Goal: Task Accomplishment & Management: Manage account settings

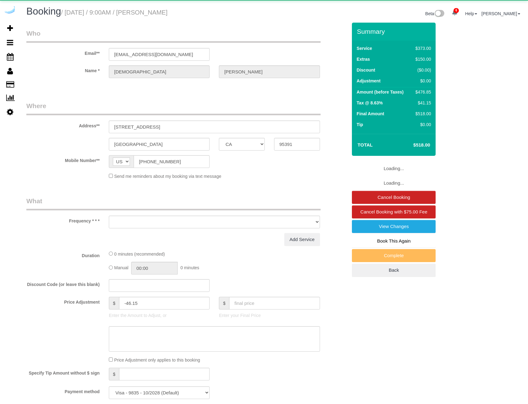
select select "CA"
select select "string:fspay-09aed234-43a6-43b2-9228-657b19d51d42"
select select "object:904"
select select "5"
select select "number:9"
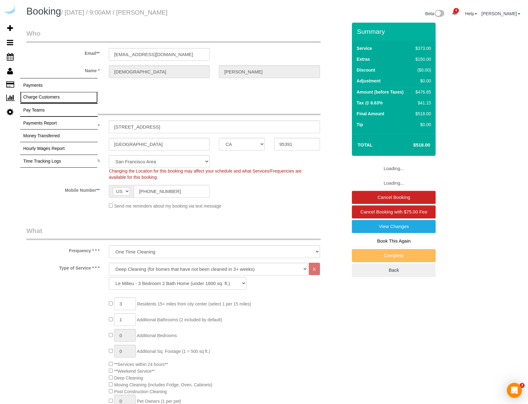
click at [33, 96] on link "Charge Customers" at bounding box center [58, 97] width 77 height 12
select select
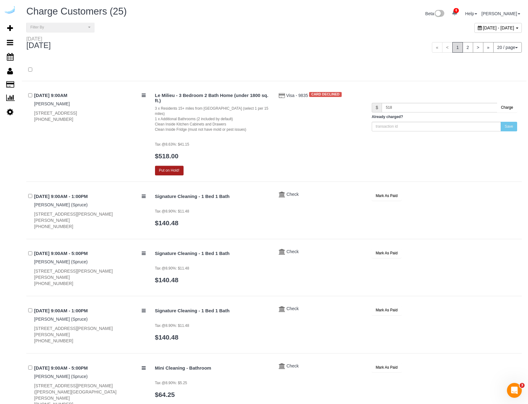
click at [180, 166] on button "Put on Hold!" at bounding box center [169, 171] width 29 height 10
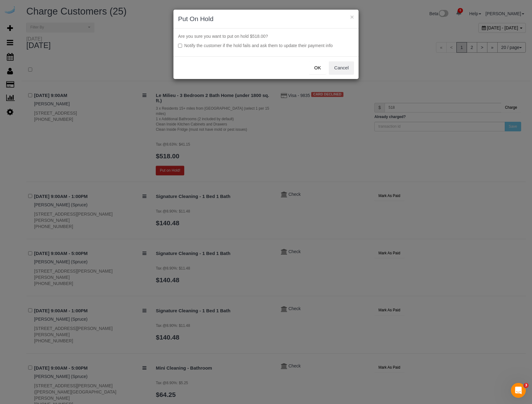
click at [324, 65] on button "OK" at bounding box center [317, 67] width 17 height 13
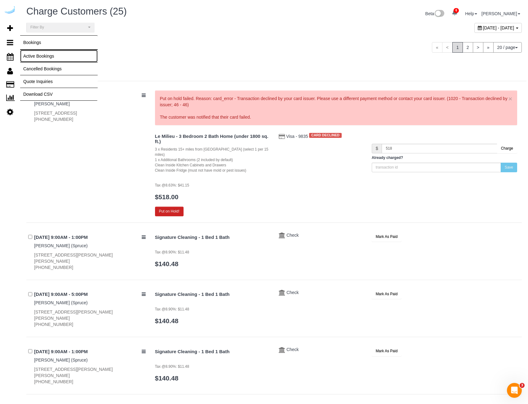
click at [42, 55] on link "Active Bookings" at bounding box center [58, 56] width 77 height 12
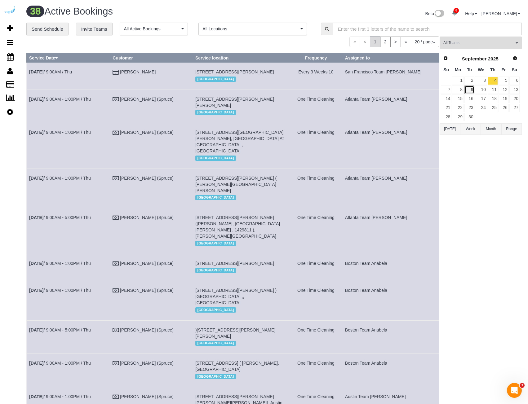
click at [467, 87] on link "9" at bounding box center [469, 90] width 10 height 8
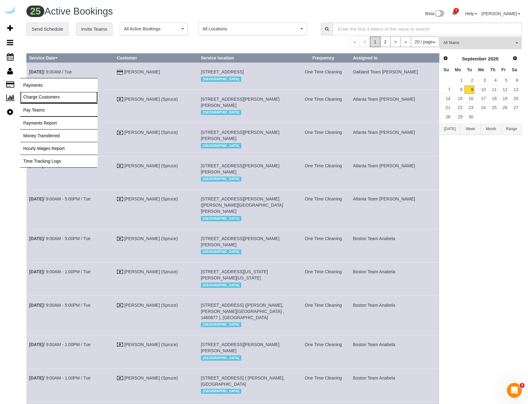
click at [58, 94] on link "Charge Customers" at bounding box center [58, 97] width 77 height 12
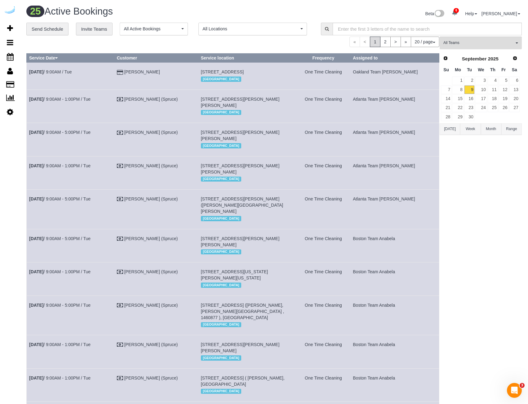
select select
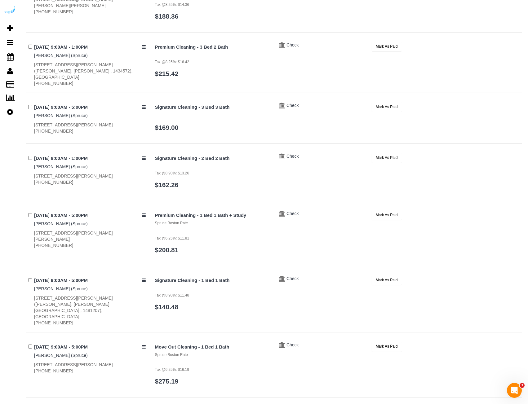
scroll to position [1028, 0]
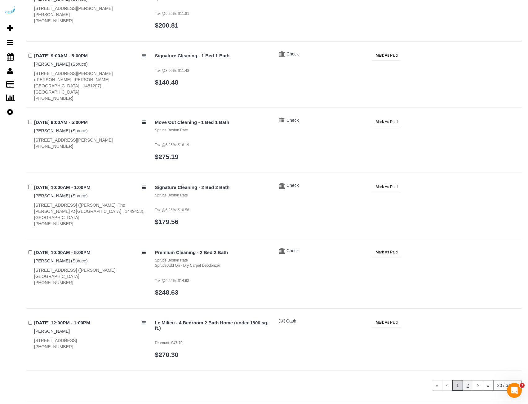
click at [468, 380] on link "2" at bounding box center [467, 385] width 11 height 11
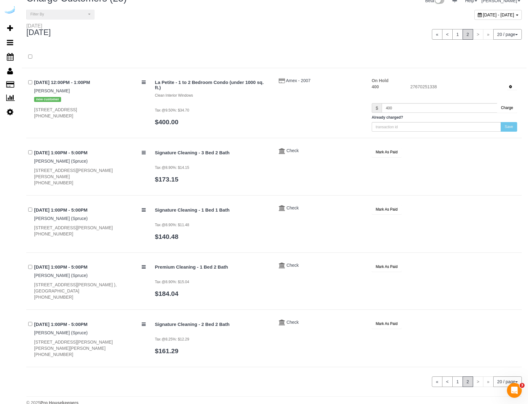
scroll to position [0, 0]
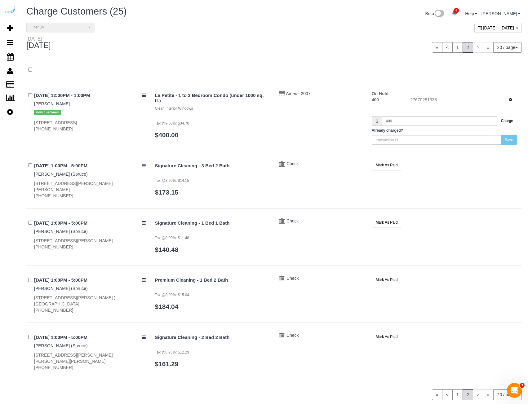
click at [456, 21] on div "Beta 6 Your Notifications You have 0 alerts × You have 1 to charge for [DATE] ×…" at bounding box center [400, 14] width 252 height 16
click at [483, 25] on span "[DATE] - [DATE]" at bounding box center [498, 27] width 31 height 5
type input "**********"
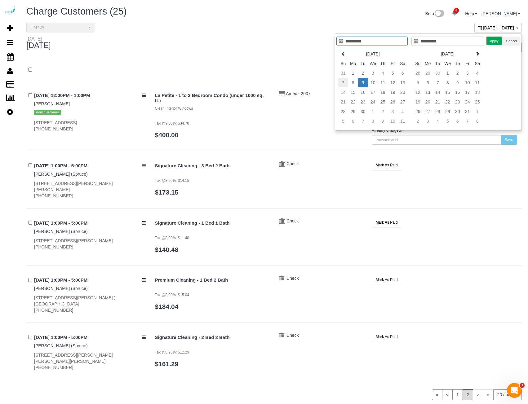
type input "**********"
click at [343, 83] on td "7" at bounding box center [343, 83] width 10 height 10
type input "**********"
click at [379, 83] on td "11" at bounding box center [383, 83] width 10 height 10
type input "**********"
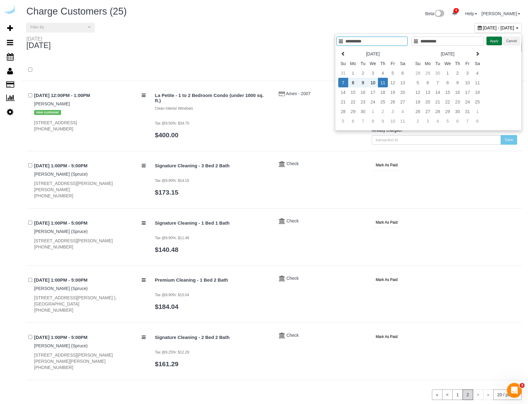
click at [496, 41] on button "Apply" at bounding box center [493, 41] width 15 height 9
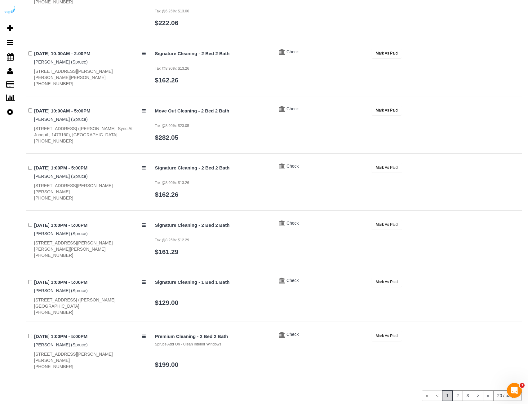
scroll to position [947, 0]
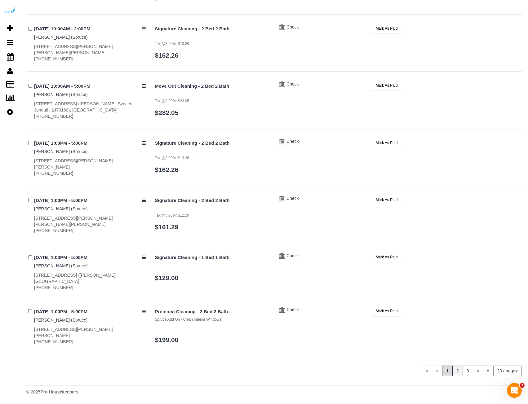
click at [458, 376] on link "2" at bounding box center [457, 371] width 11 height 11
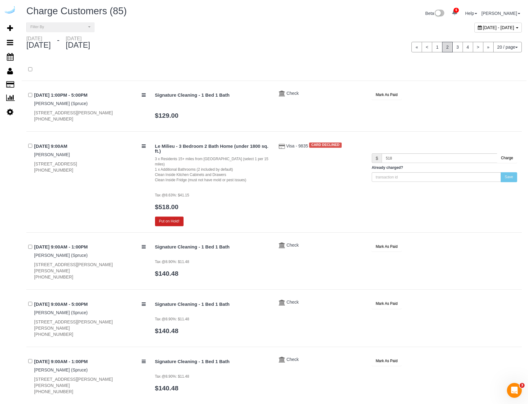
scroll to position [0, 0]
click at [453, 50] on link "3" at bounding box center [457, 47] width 11 height 11
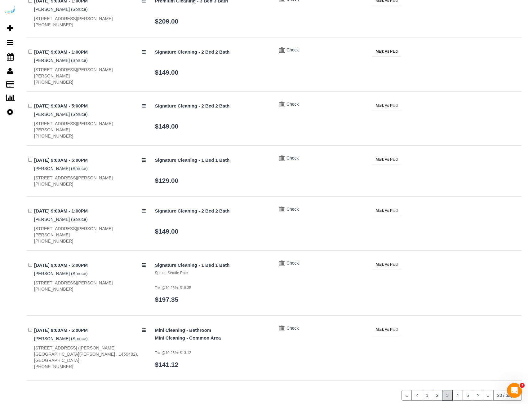
scroll to position [916, 0]
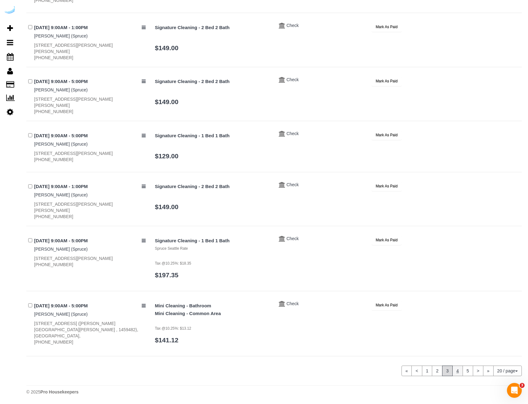
click at [459, 370] on link "4" at bounding box center [457, 371] width 11 height 11
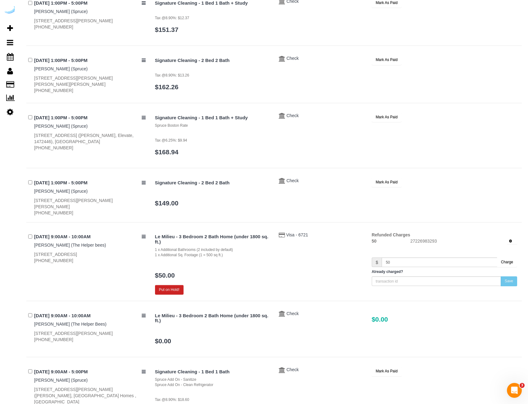
scroll to position [390, 0]
click at [169, 291] on button "Put on Hold!" at bounding box center [169, 290] width 29 height 10
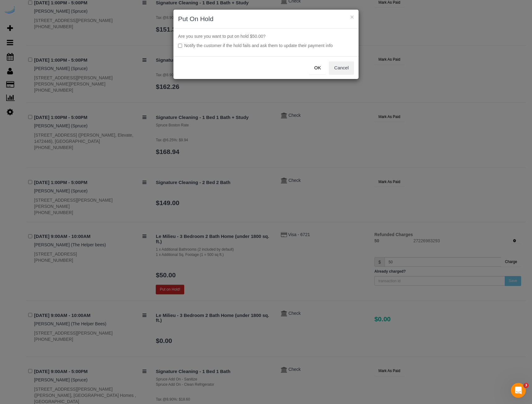
click at [319, 67] on button "OK" at bounding box center [317, 67] width 17 height 13
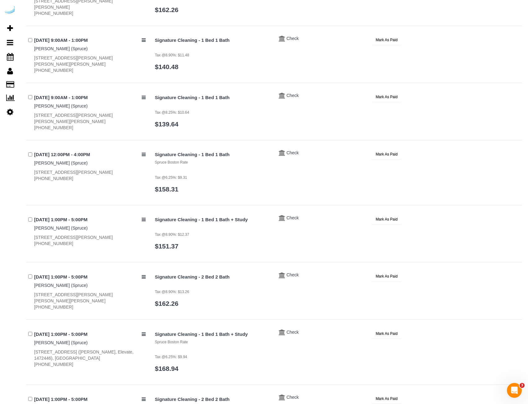
scroll to position [0, 0]
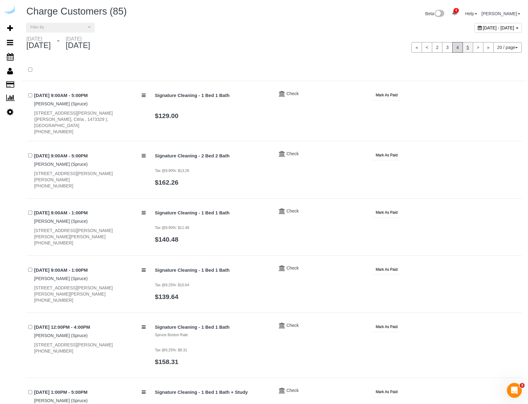
click at [462, 50] on link "5" at bounding box center [467, 47] width 11 height 11
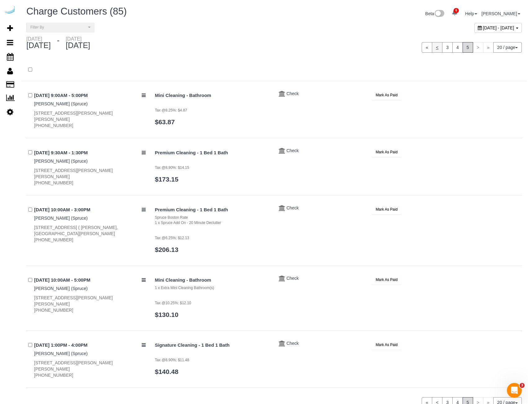
click at [435, 44] on link "<" at bounding box center [437, 47] width 11 height 11
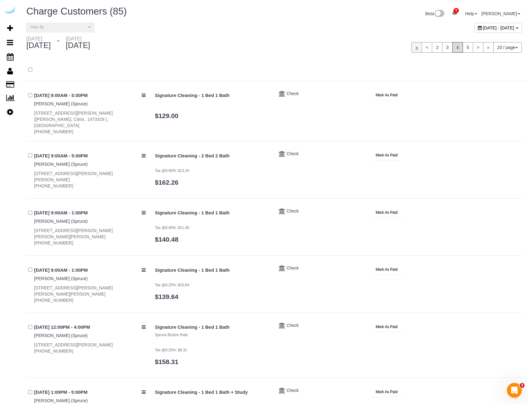
click at [414, 48] on link "«" at bounding box center [416, 47] width 11 height 11
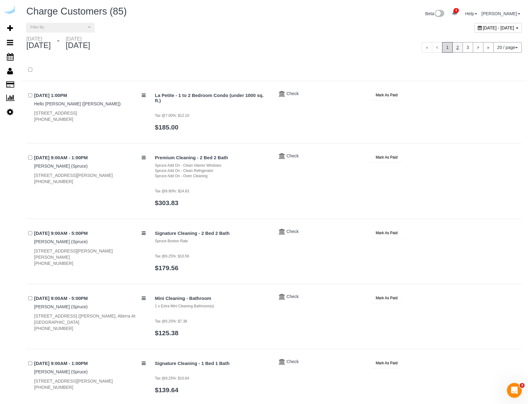
click at [457, 45] on link "2" at bounding box center [457, 47] width 11 height 11
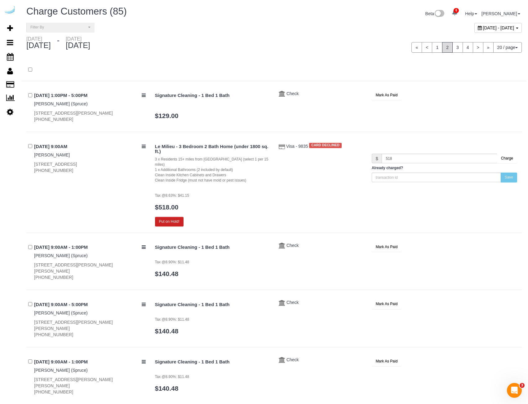
click at [195, 175] on div "Clean Inside Kitchen Cabinets and Drawers" at bounding box center [212, 175] width 115 height 5
click at [196, 175] on div "Clean Inside Kitchen Cabinets and Drawers" at bounding box center [212, 175] width 115 height 5
click at [305, 147] on div "Visa - 9835 CARD DECLINED" at bounding box center [320, 145] width 93 height 8
click at [302, 148] on span "Visa - 9835" at bounding box center [297, 146] width 23 height 5
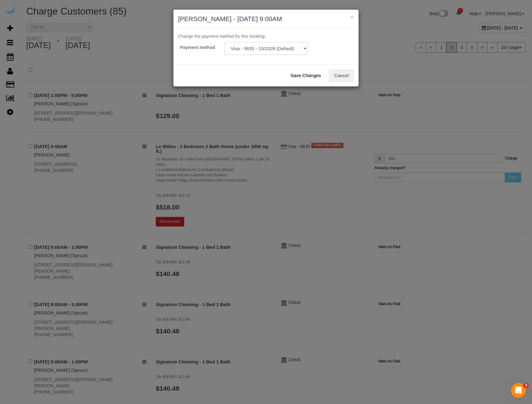
click at [256, 51] on select "Visa - 9835 - 10/2028 (Default) Visa - 9198 - 12/2027 Add Credit Card ─────────…" at bounding box center [266, 48] width 83 height 13
select select "string:fspay-0d4ea4f6-f99c-4a32-8c16-11399f697fea"
click at [225, 42] on select "Visa - 9835 - 10/2028 (Default) Visa - 9198 - 12/2027 Add Credit Card ─────────…" at bounding box center [266, 48] width 83 height 13
click at [318, 74] on button "Save Changes" at bounding box center [305, 75] width 41 height 13
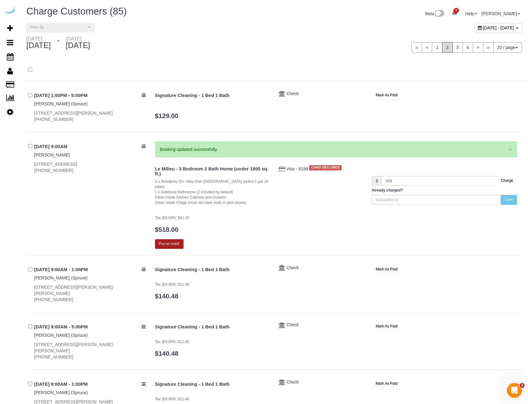
click at [171, 240] on button "Put on Hold!" at bounding box center [169, 244] width 29 height 10
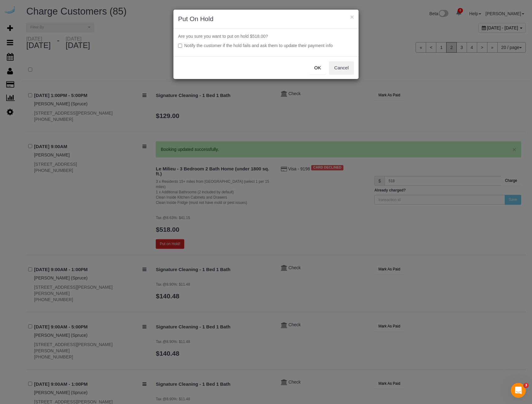
click at [322, 67] on button "OK" at bounding box center [317, 67] width 17 height 13
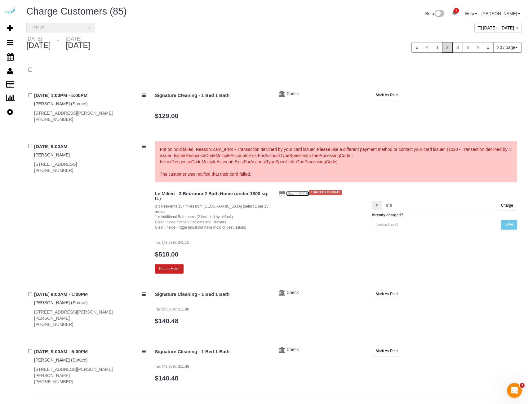
click at [295, 196] on span "Visa - 9198" at bounding box center [297, 193] width 23 height 5
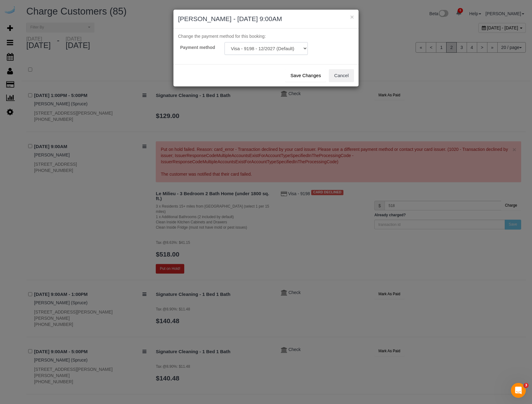
click at [267, 48] on select "Visa - 9198 - 12/2027 (Default) Visa - 9835 - 10/2028 Add Credit Card ─────────…" at bounding box center [266, 48] width 83 height 13
select select "string:fspay-09aed234-43a6-43b2-9228-657b19d51d42"
click at [225, 42] on select "Visa - 9198 - 12/2027 (Default) Visa - 9835 - 10/2028 Add Credit Card ─────────…" at bounding box center [266, 48] width 83 height 13
click at [302, 74] on button "Save Changes" at bounding box center [305, 75] width 41 height 13
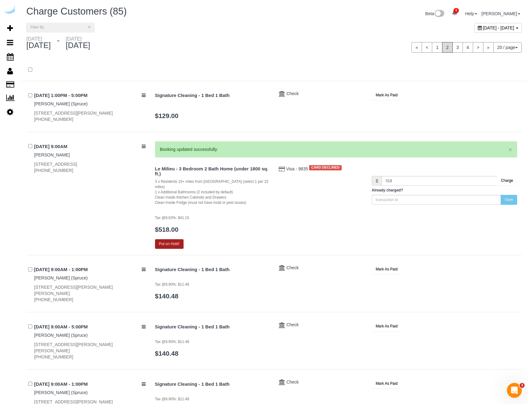
click at [183, 246] on button "Put on Hold!" at bounding box center [169, 244] width 29 height 10
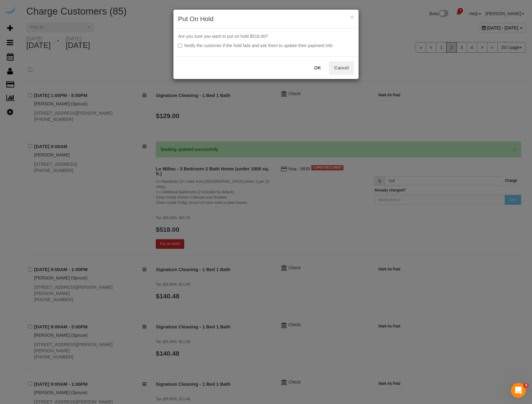
click at [312, 71] on button "OK" at bounding box center [317, 67] width 17 height 13
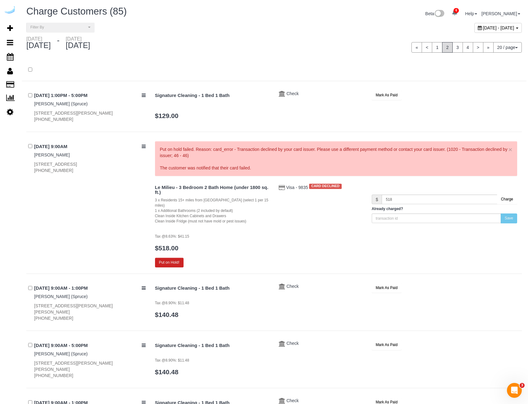
click at [302, 56] on div "« < 1 2 3 4 > » 20 / page 10 / page 20 / page 30 / page 40 / page 50 / page 100…" at bounding box center [400, 47] width 252 height 23
click at [290, 43] on div "« < 1 2 3 4 > » 20 / page 10 / page 20 / page 30 / page 40 / page 50 / page 100…" at bounding box center [400, 47] width 243 height 11
